Goal: Communication & Community: Answer question/provide support

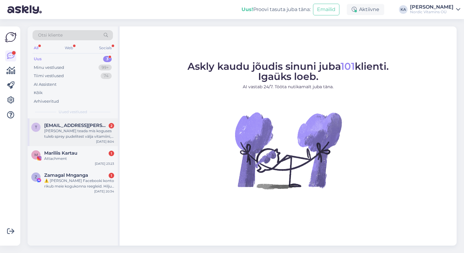
click at [89, 135] on div "[PERSON_NAME] teada mis koguses tuleb sprey pudelitest välja vitamiini, et saak…" at bounding box center [79, 133] width 70 height 11
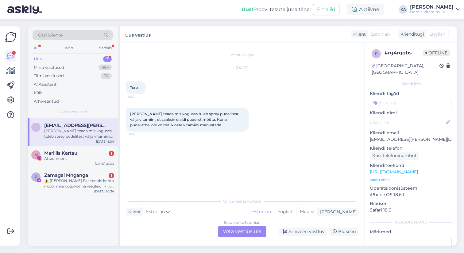
click at [240, 231] on div "Estonian to Estonian Võta vestlus üle" at bounding box center [242, 231] width 48 height 11
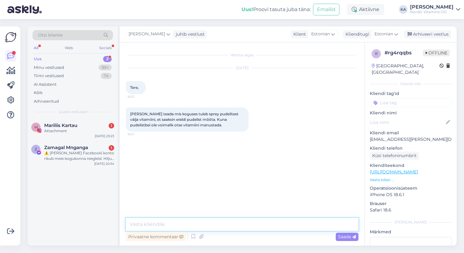
click at [205, 227] on textarea at bounding box center [242, 224] width 233 height 13
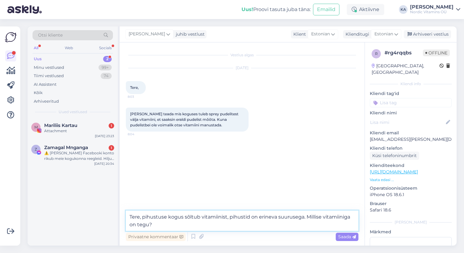
type textarea "Tere, pihustuse kogus sõltub vitamiinist, pihustid on erineva suurusega. Millis…"
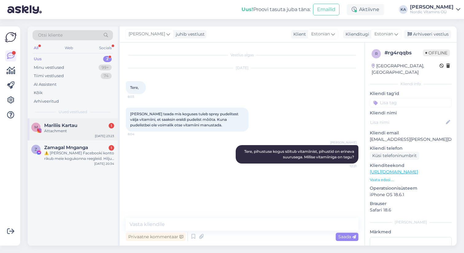
click at [78, 132] on div "Attachment" at bounding box center [79, 131] width 70 height 6
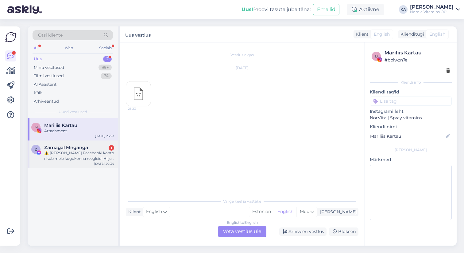
click at [80, 157] on div "⚠️ [PERSON_NAME] Facebooki konto rikub meie kogukonna reegleid. Hiljuti on meie…" at bounding box center [79, 155] width 70 height 11
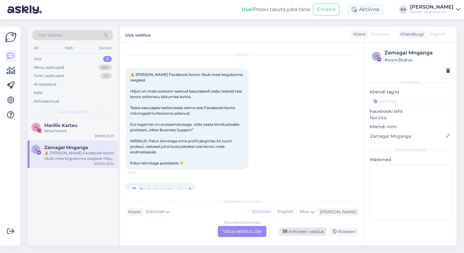
click at [303, 232] on div "Arhiveeri vestlus" at bounding box center [302, 231] width 47 height 8
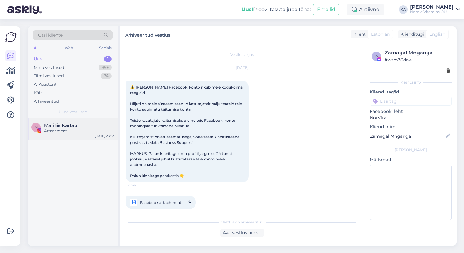
click at [74, 124] on span "Mariliis Kartau" at bounding box center [60, 125] width 33 height 6
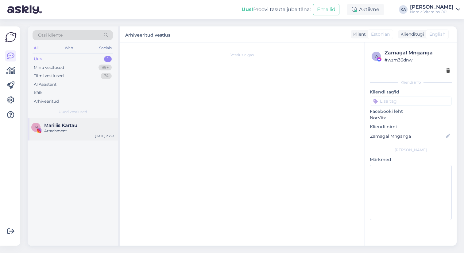
scroll to position [0, 0]
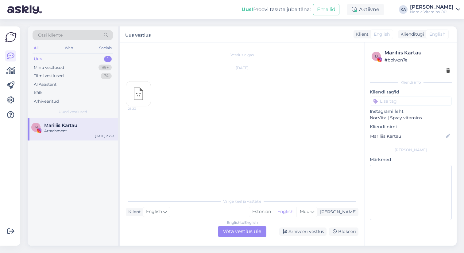
click at [243, 234] on div "English to English Võta vestlus üle" at bounding box center [242, 231] width 48 height 11
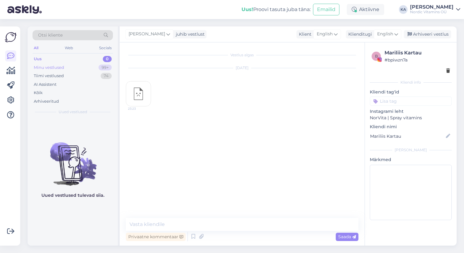
click at [76, 67] on div "Minu vestlused 99+" at bounding box center [73, 67] width 80 height 9
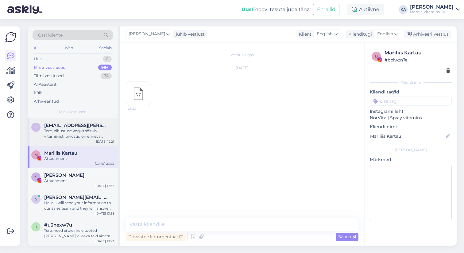
click at [86, 131] on div "Tere, pihustuse kogus sõltub vitamiinist, pihustid on erineva suurusega. Millis…" at bounding box center [79, 133] width 70 height 11
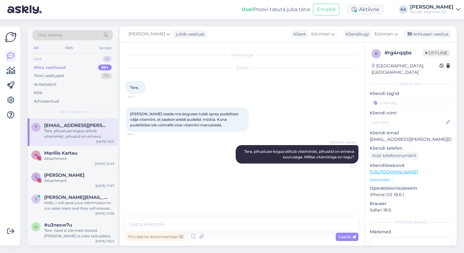
click at [76, 60] on div "Uus 0" at bounding box center [73, 59] width 80 height 9
